Goal: Task Accomplishment & Management: Complete application form

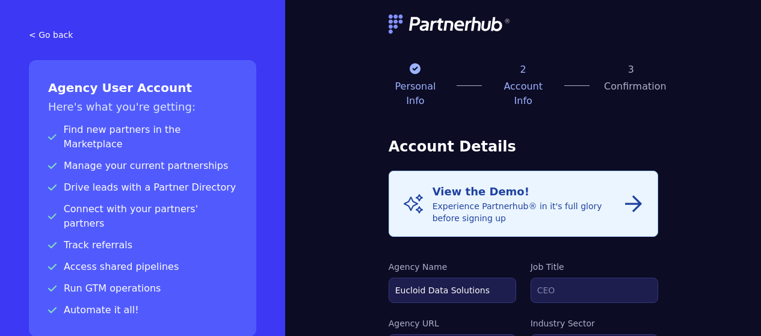
select select "FINANCE"
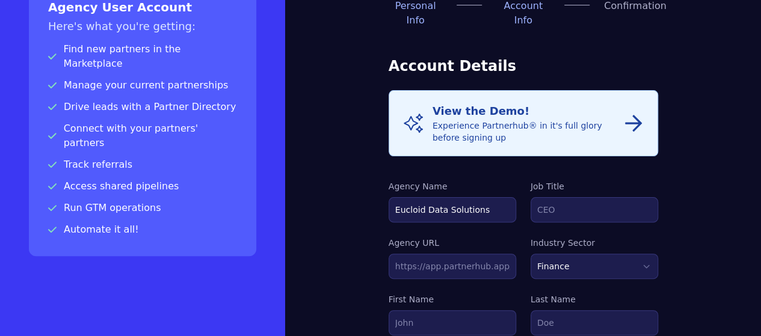
scroll to position [82, 0]
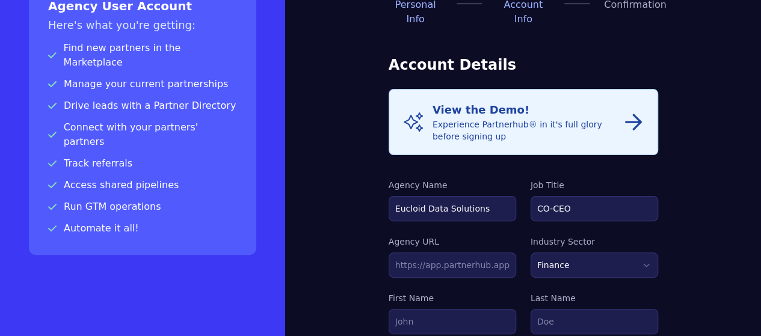
type input "CO-CEO"
click at [437, 253] on input "text" at bounding box center [453, 265] width 128 height 25
paste input "[URL][DOMAIN_NAME]"
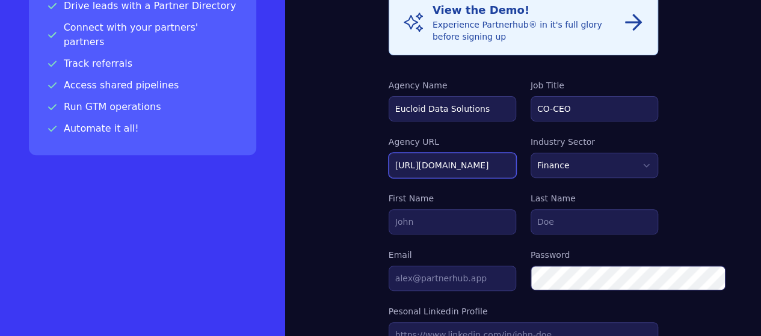
scroll to position [182, 0]
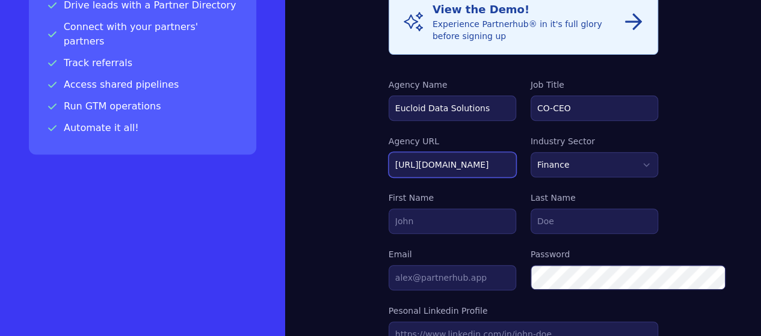
type input "[URL][DOMAIN_NAME]"
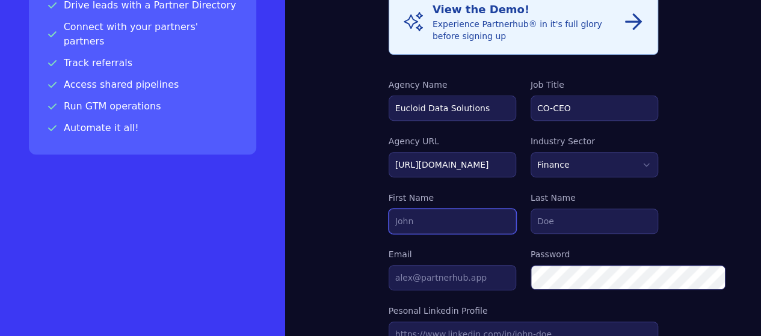
click at [448, 209] on input "First Name" at bounding box center [453, 221] width 128 height 25
type input "Anuj"
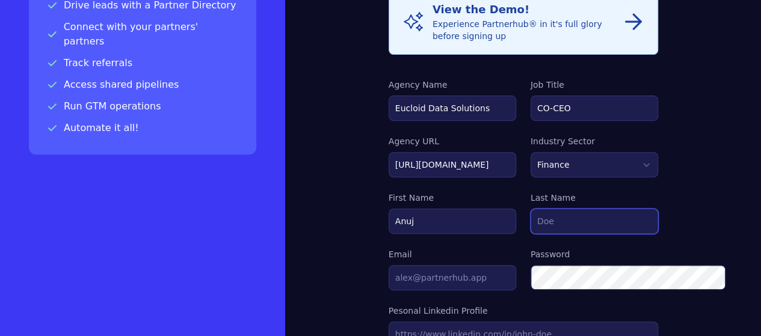
click at [590, 209] on input "Last Name" at bounding box center [595, 221] width 128 height 25
type input "[PERSON_NAME]"
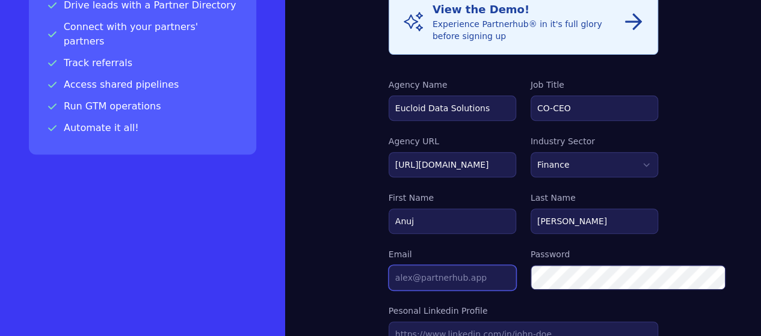
click at [454, 265] on input "Email" at bounding box center [453, 277] width 128 height 25
paste input "[EMAIL_ADDRESS][DOMAIN_NAME]"
type input "[EMAIL_ADDRESS][DOMAIN_NAME]"
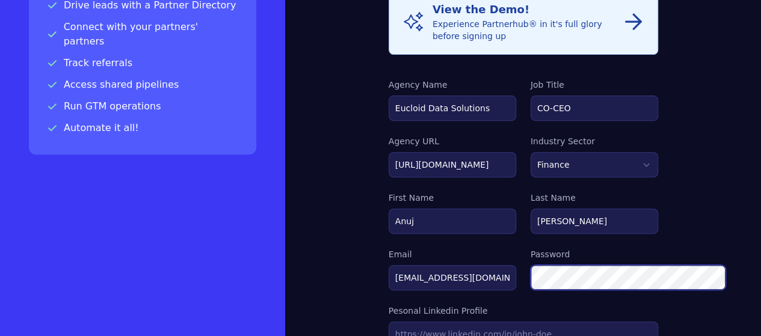
click at [528, 254] on div "Info View the Demo! Experience Partnerhub® in it's full glory before signing up…" at bounding box center [524, 327] width 270 height 676
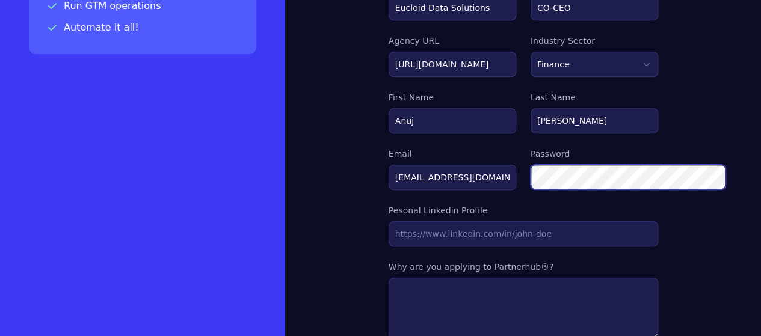
scroll to position [285, 0]
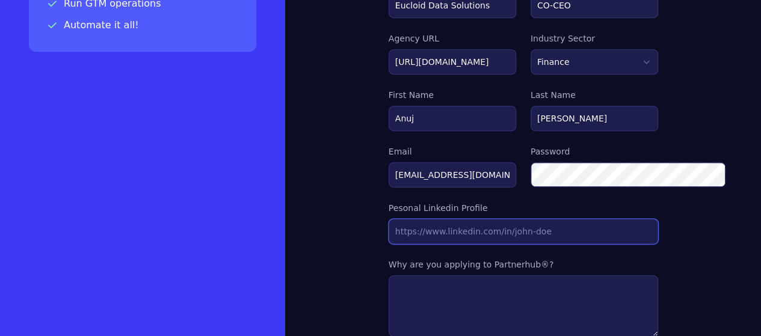
click at [436, 219] on input "Agency URL" at bounding box center [524, 231] width 270 height 25
paste input "[URL][DOMAIN_NAME]"
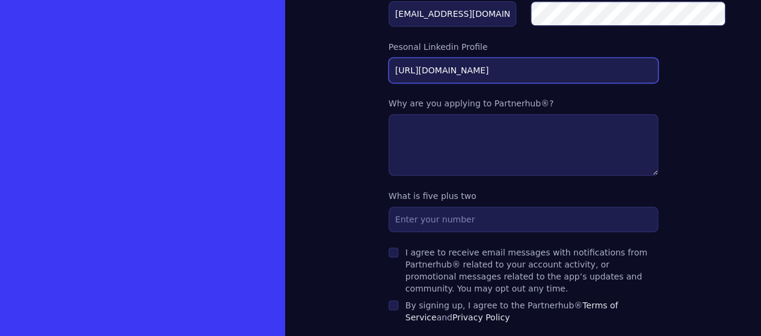
scroll to position [447, 0]
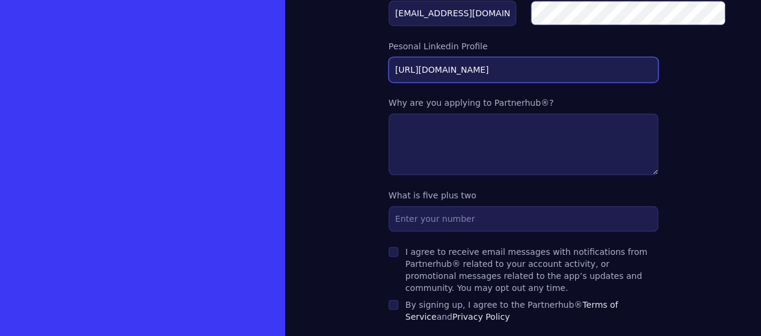
type input "[URL][DOMAIN_NAME]"
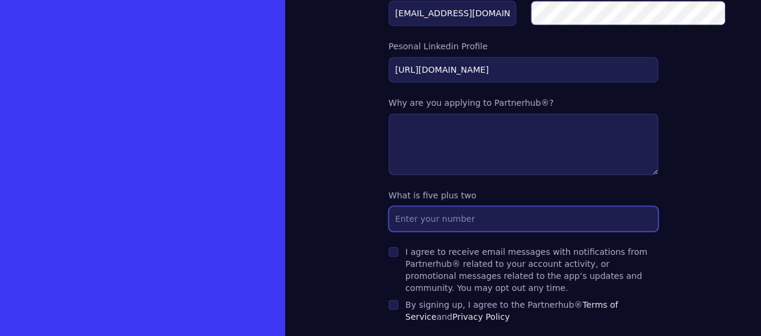
click at [389, 206] on input "text" at bounding box center [524, 218] width 270 height 25
type input "7"
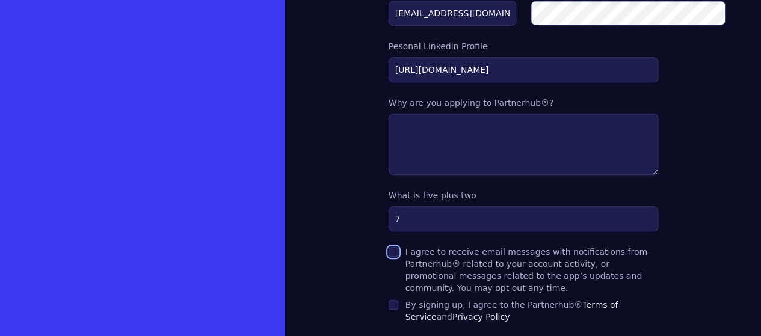
click at [389, 247] on input "I agree to receive email messages with notifications from Partnerhub® related t…" at bounding box center [394, 252] width 10 height 10
checkbox input "true"
click at [389, 300] on input "By signing up, I agree to the Partnerhub® Terms of Service and Privacy Policy" at bounding box center [394, 305] width 10 height 10
checkbox input "true"
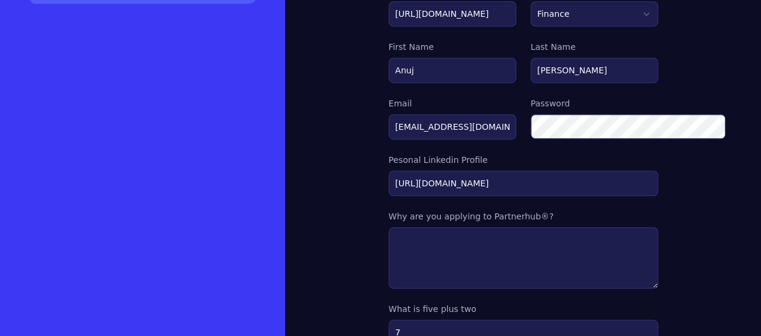
scroll to position [330, 0]
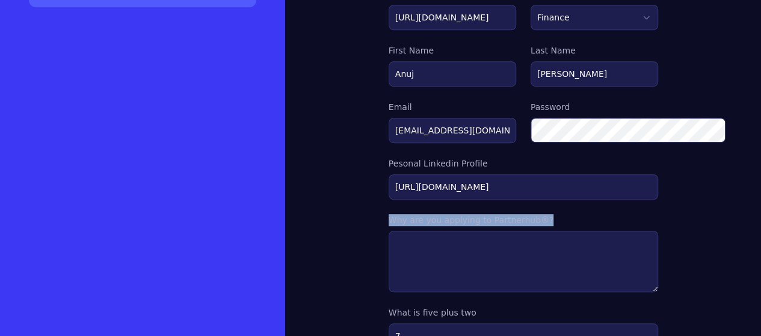
drag, startPoint x: 321, startPoint y: 188, endPoint x: 476, endPoint y: 192, distance: 154.7
click at [476, 214] on label "Why are you applying to Partnerhub®?" at bounding box center [524, 220] width 270 height 12
copy label "Why are you applying to Partnerhub®?"
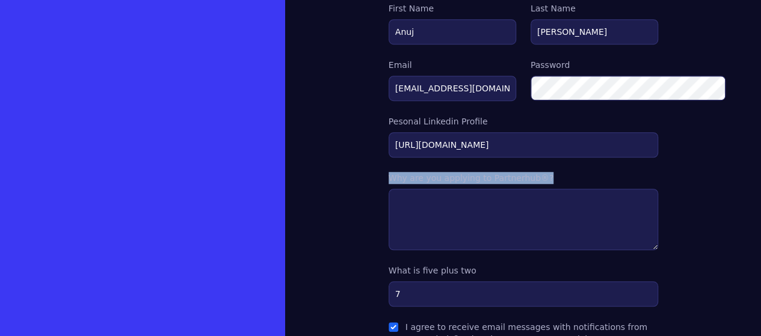
scroll to position [377, 0]
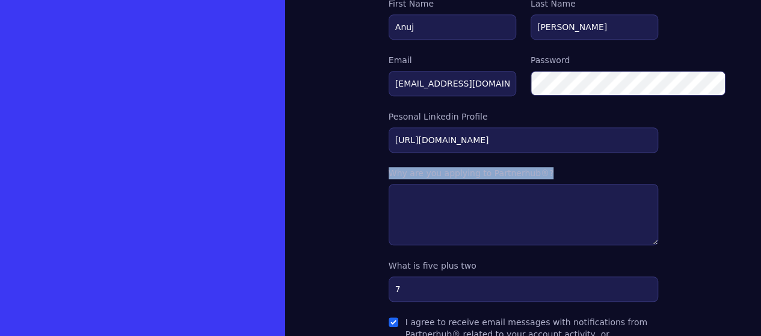
copy label "Why are you applying to Partnerhub®?"
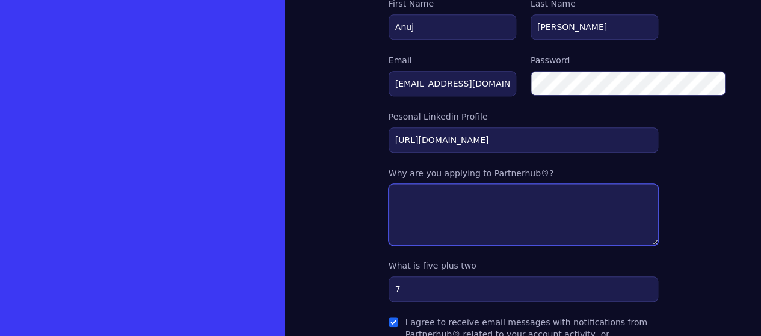
drag, startPoint x: 389, startPoint y: 184, endPoint x: 455, endPoint y: 349, distance: 177.4
